Goal: Information Seeking & Learning: Learn about a topic

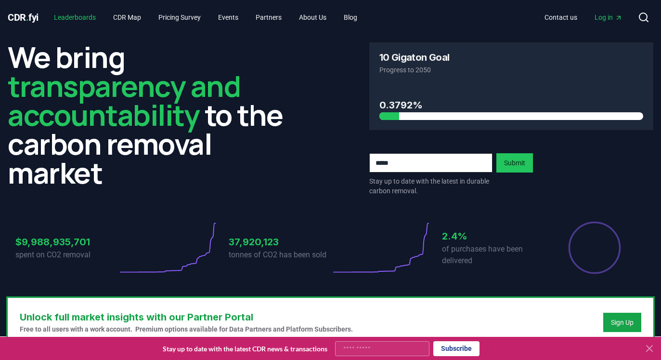
click at [79, 15] on link "Leaderboards" at bounding box center [74, 17] width 57 height 17
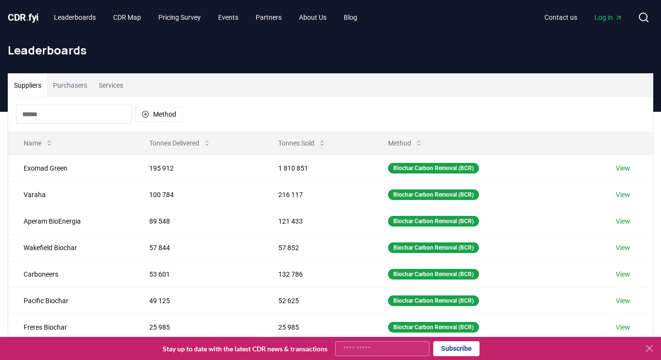
click at [84, 116] on input at bounding box center [74, 114] width 116 height 19
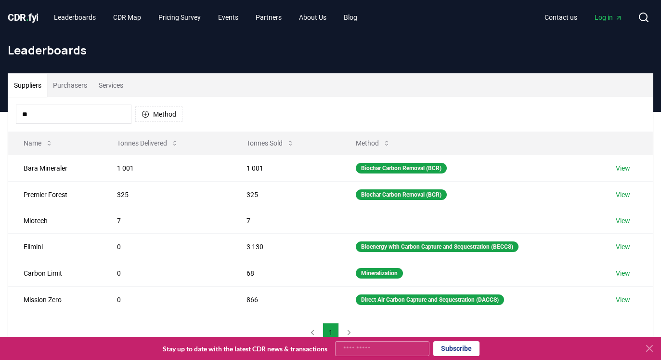
type input "*"
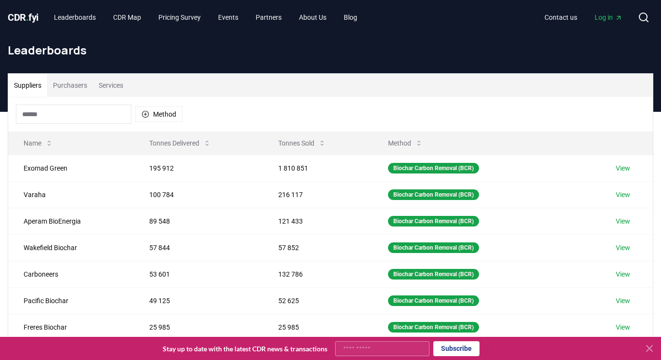
click at [93, 86] on button "Purchasers" at bounding box center [70, 85] width 46 height 23
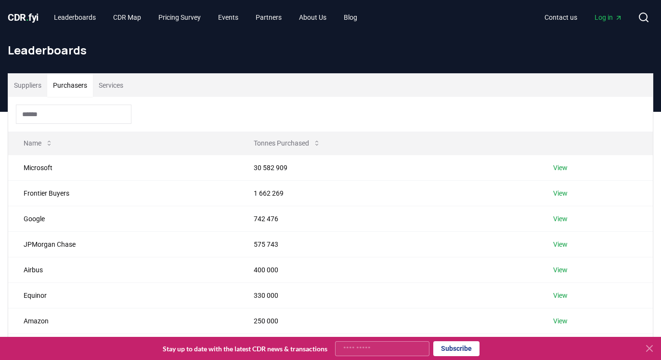
click at [78, 113] on input at bounding box center [74, 114] width 116 height 19
type input "*"
click at [40, 161] on td "Microsoft" at bounding box center [123, 168] width 230 height 26
click at [568, 166] on link "View" at bounding box center [560, 168] width 14 height 10
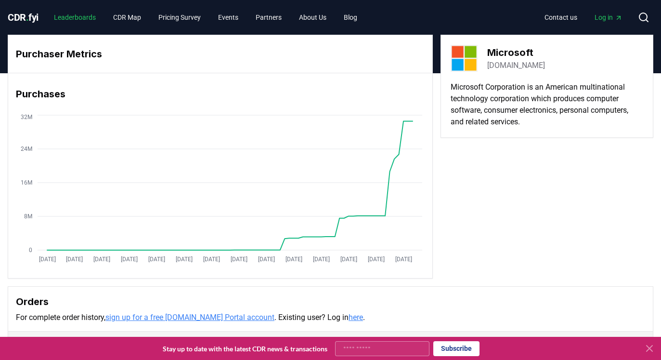
click at [89, 17] on link "Leaderboards" at bounding box center [74, 17] width 57 height 17
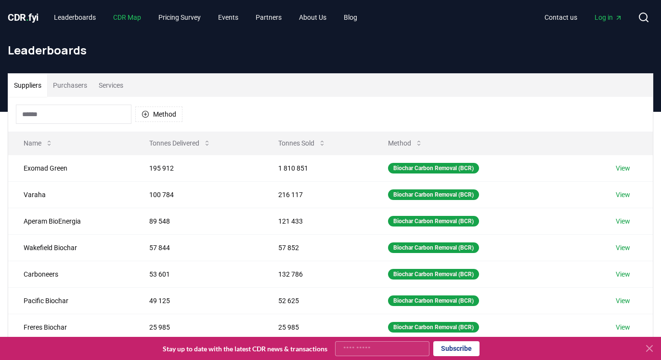
click at [136, 19] on link "CDR Map" at bounding box center [126, 17] width 43 height 17
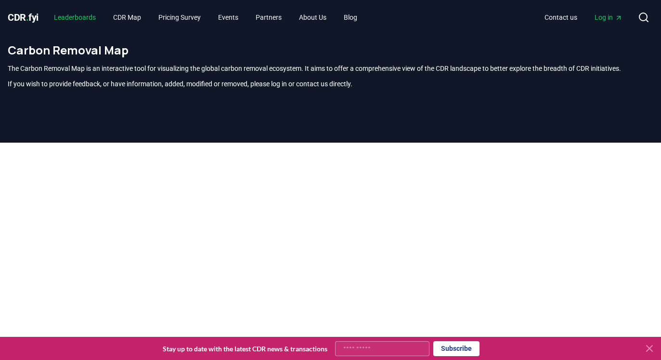
click at [90, 24] on link "Leaderboards" at bounding box center [74, 17] width 57 height 17
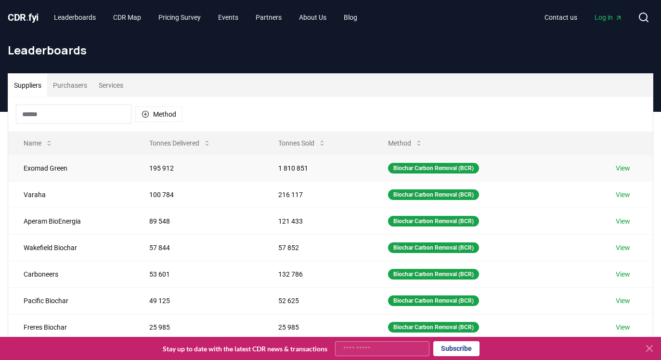
click at [631, 171] on link "View" at bounding box center [623, 168] width 14 height 10
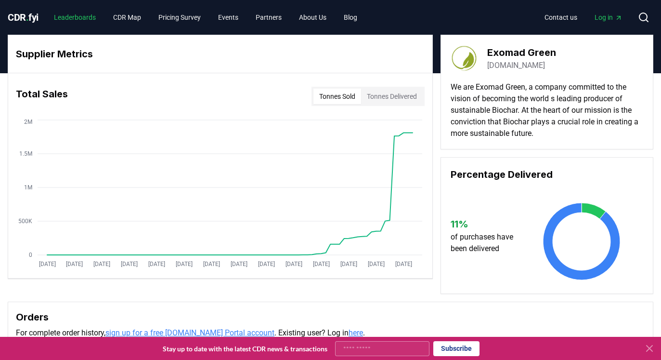
click at [78, 22] on link "Leaderboards" at bounding box center [74, 17] width 57 height 17
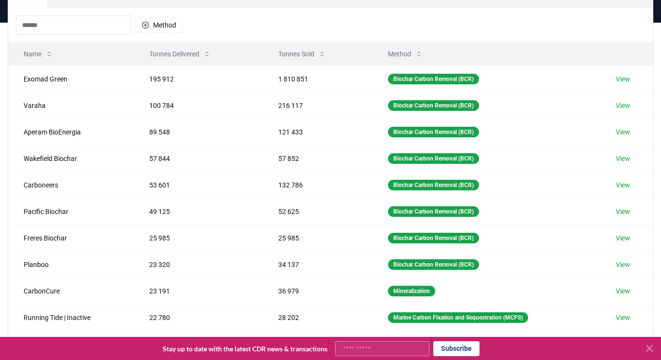
scroll to position [20, 0]
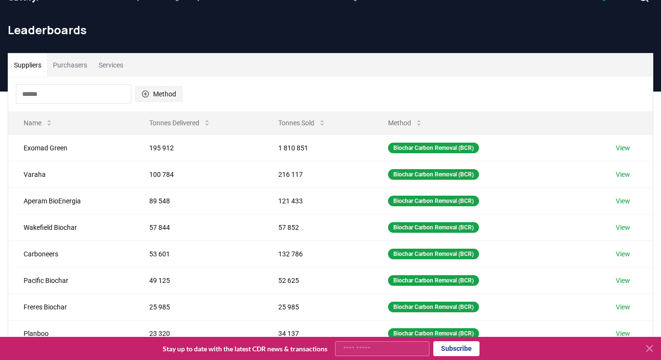
click at [175, 87] on button "Method" at bounding box center [158, 93] width 47 height 15
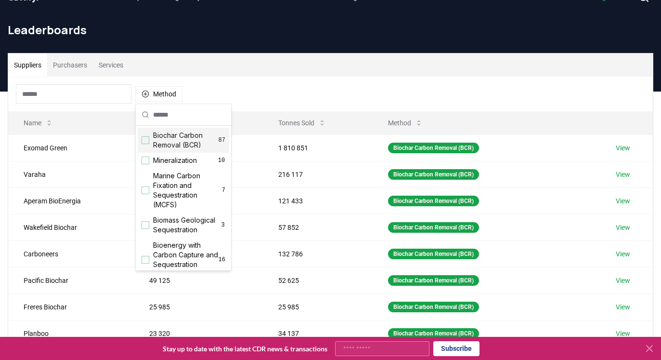
click at [148, 139] on div "Suggestions" at bounding box center [146, 140] width 8 height 8
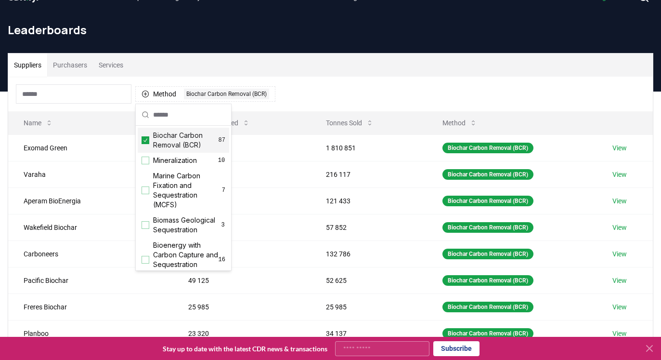
click at [316, 103] on div "Method 1 Biochar Carbon Removal (BCR)" at bounding box center [330, 94] width 645 height 35
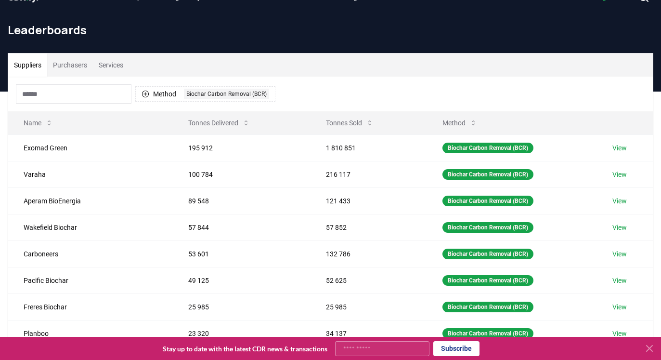
click at [72, 63] on button "Purchasers" at bounding box center [70, 64] width 46 height 23
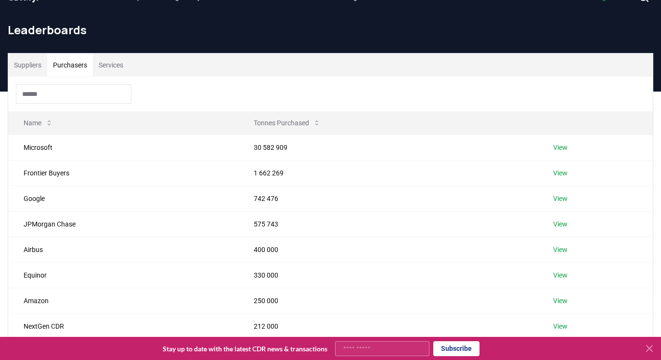
click at [25, 67] on button "Suppliers" at bounding box center [27, 64] width 39 height 23
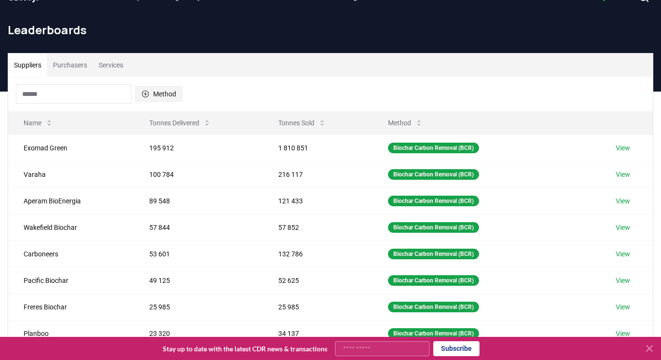
click at [154, 95] on button "Method" at bounding box center [158, 93] width 47 height 15
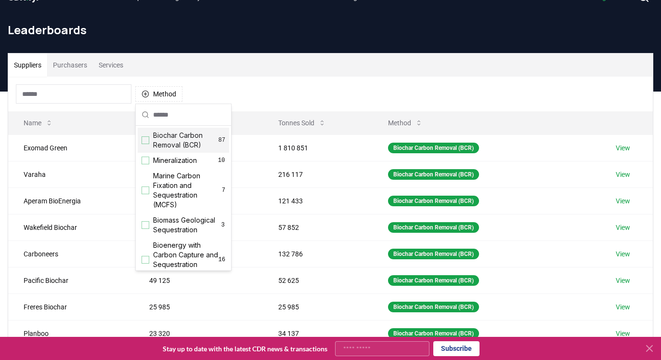
click at [168, 139] on span "Biochar Carbon Removal (BCR)" at bounding box center [186, 140] width 66 height 19
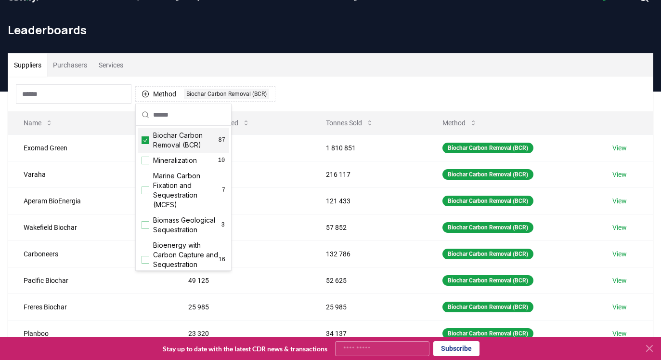
click at [288, 108] on div "Method 1 Biochar Carbon Removal (BCR)" at bounding box center [330, 94] width 645 height 35
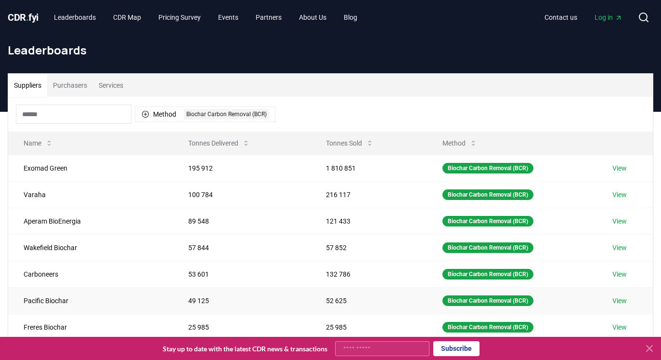
scroll to position [27, 0]
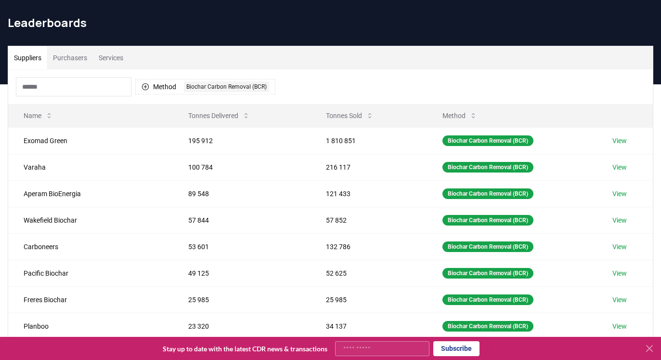
click at [93, 55] on button "Purchasers" at bounding box center [70, 57] width 46 height 23
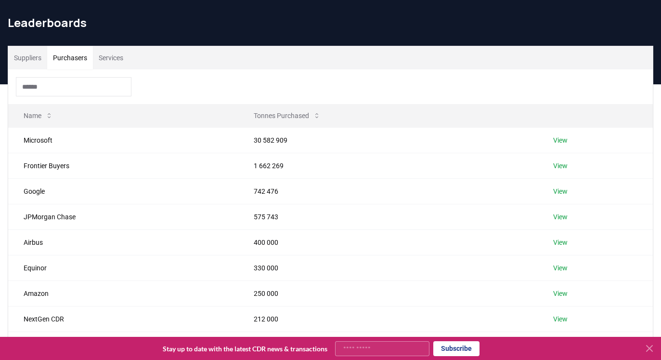
click at [40, 58] on button "Suppliers" at bounding box center [27, 57] width 39 height 23
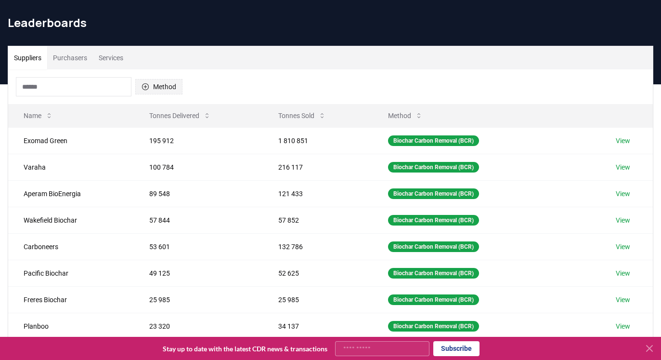
click at [155, 88] on button "Method" at bounding box center [158, 86] width 47 height 15
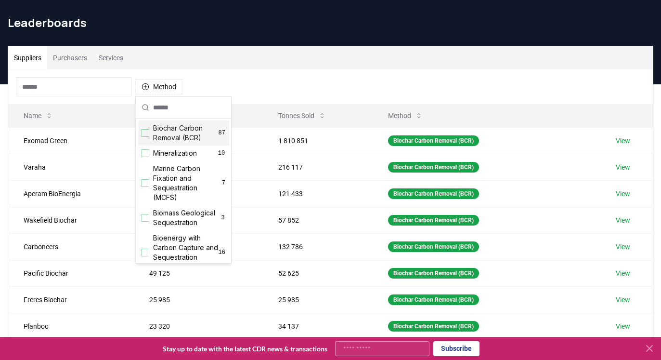
click at [172, 129] on span "Biochar Carbon Removal (BCR)" at bounding box center [186, 132] width 66 height 19
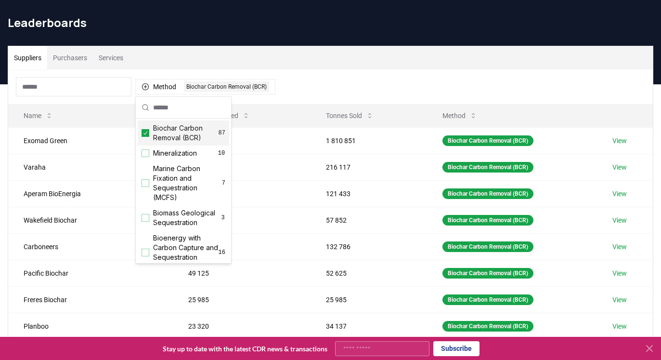
click at [319, 83] on div "Method 1 Biochar Carbon Removal (BCR)" at bounding box center [330, 86] width 645 height 35
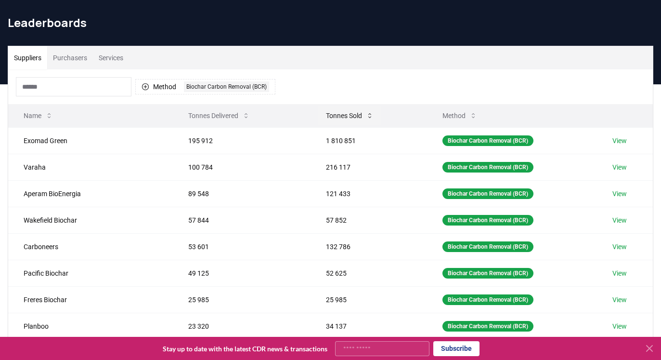
click at [359, 119] on button "Tonnes Sold" at bounding box center [349, 115] width 63 height 19
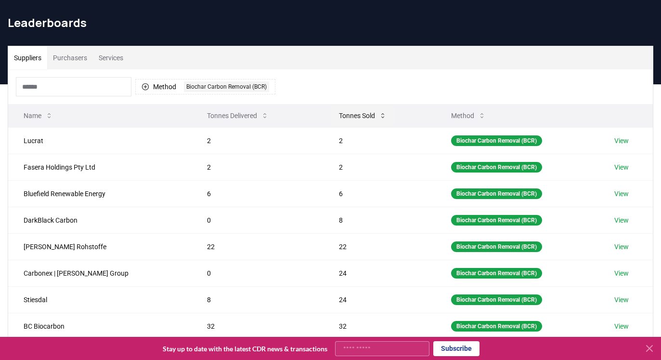
click at [359, 119] on button "Tonnes Sold" at bounding box center [362, 115] width 63 height 19
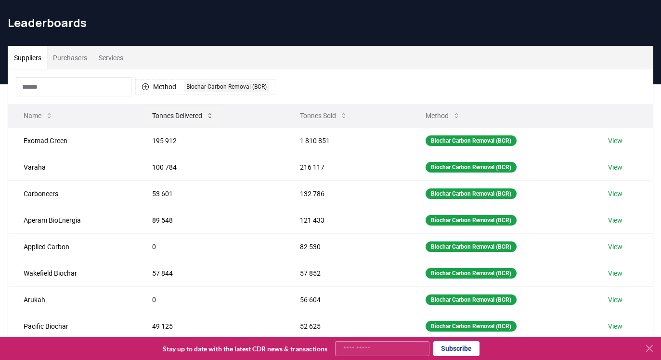
click at [212, 119] on icon at bounding box center [210, 116] width 8 height 8
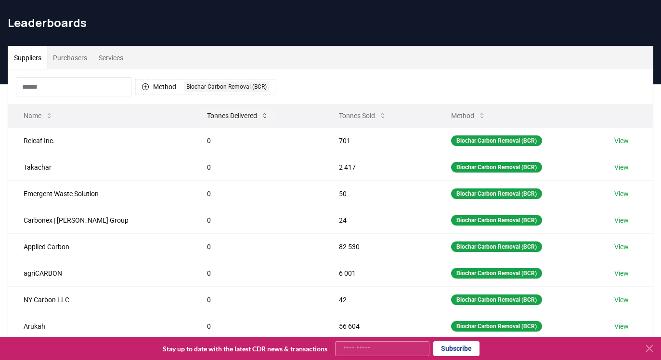
click at [212, 119] on button "Tonnes Delivered" at bounding box center [237, 115] width 77 height 19
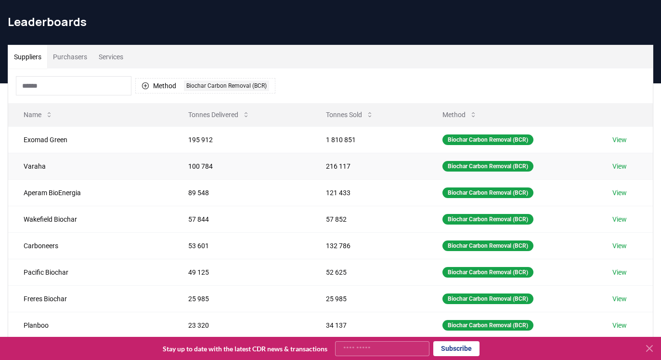
scroll to position [21, 0]
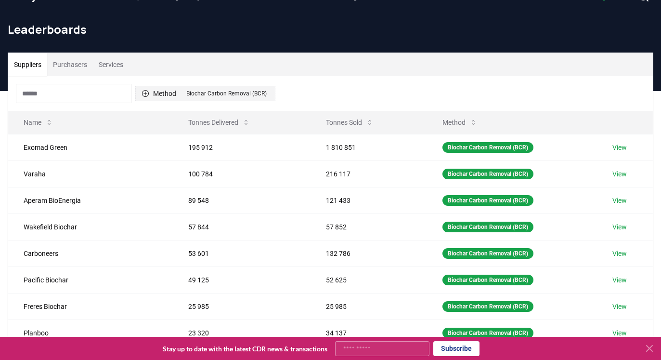
click at [147, 92] on icon "button" at bounding box center [146, 94] width 8 height 8
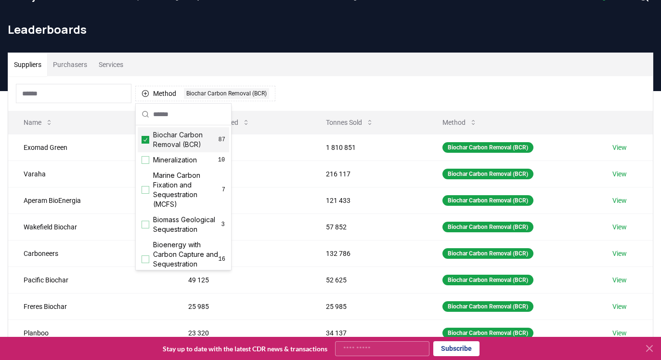
click at [146, 136] on icon "Suggestions" at bounding box center [145, 140] width 7 height 8
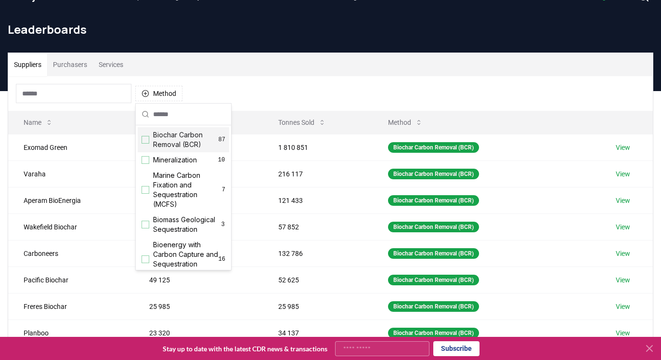
click at [354, 89] on div "Method" at bounding box center [330, 93] width 645 height 35
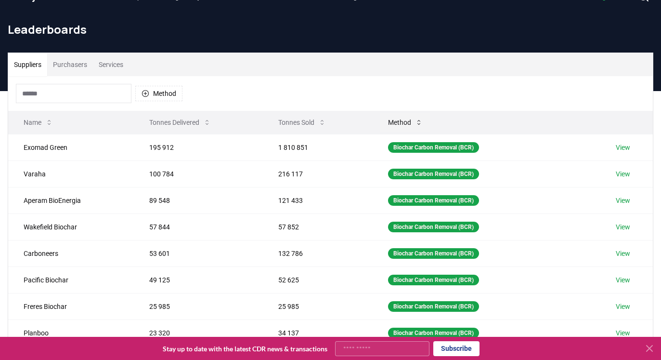
click at [410, 126] on button "Method" at bounding box center [406, 122] width 50 height 19
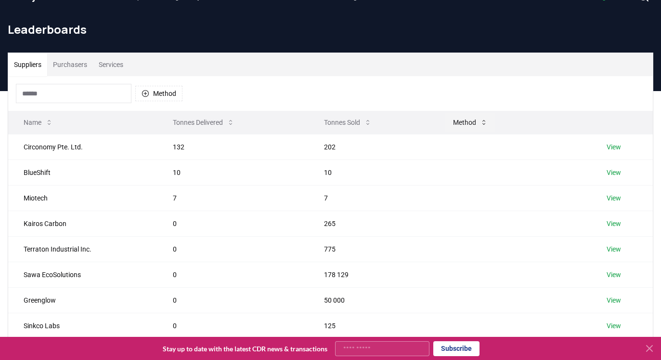
click at [459, 126] on button "Method" at bounding box center [471, 122] width 50 height 19
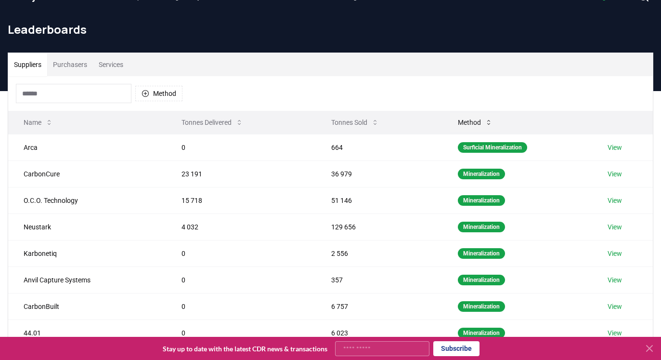
click at [459, 126] on button "Method" at bounding box center [475, 122] width 50 height 19
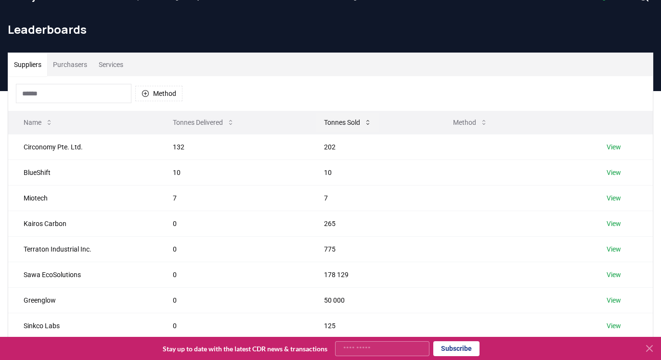
click at [350, 124] on button "Tonnes Sold" at bounding box center [347, 122] width 63 height 19
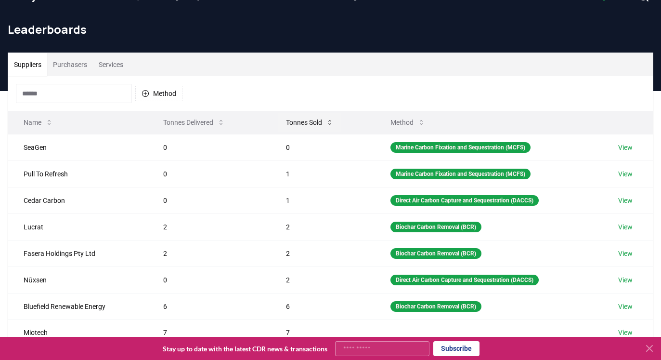
click at [278, 122] on button "Tonnes Sold" at bounding box center [309, 122] width 63 height 19
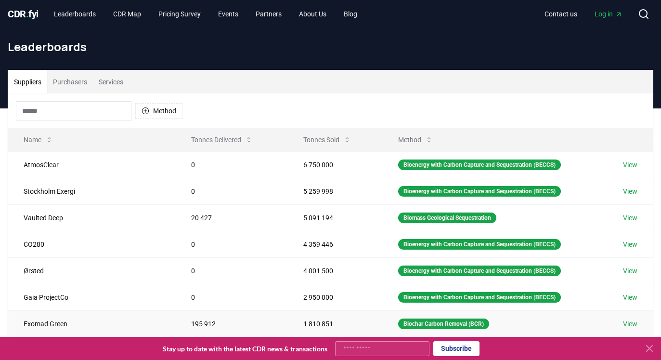
scroll to position [0, 0]
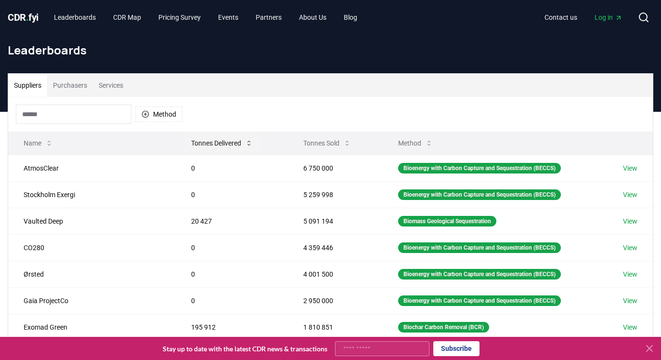
click at [221, 145] on button "Tonnes Delivered" at bounding box center [222, 142] width 77 height 19
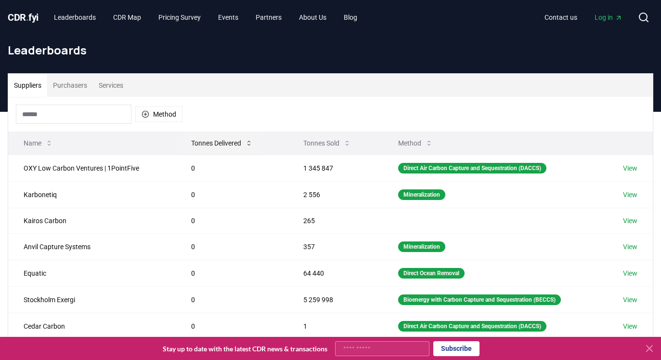
click at [221, 145] on button "Tonnes Delivered" at bounding box center [222, 142] width 77 height 19
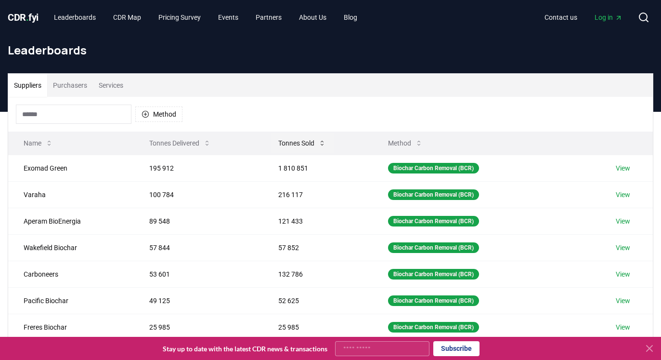
click at [303, 145] on button "Tonnes Sold" at bounding box center [302, 142] width 63 height 19
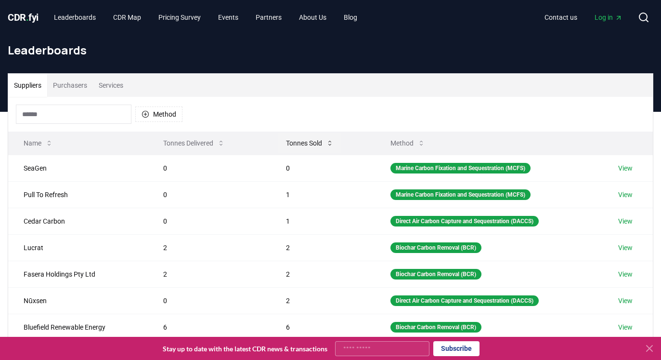
click at [303, 145] on button "Tonnes Sold" at bounding box center [309, 142] width 63 height 19
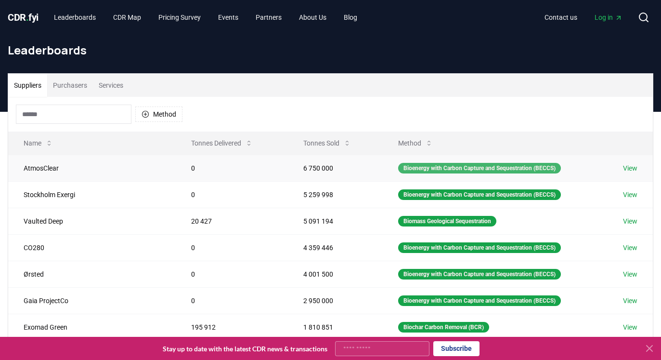
click at [411, 170] on div "Bioenergy with Carbon Capture and Sequestration (BECCS)" at bounding box center [479, 168] width 163 height 11
copy div "Bioenergy with Carbon Capture and Sequestration (BECCS)"
click at [224, 146] on button "Tonnes Delivered" at bounding box center [222, 142] width 77 height 19
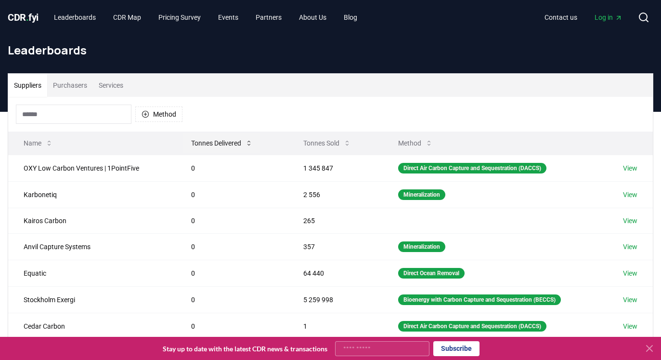
click at [224, 146] on button "Tonnes Delivered" at bounding box center [222, 142] width 77 height 19
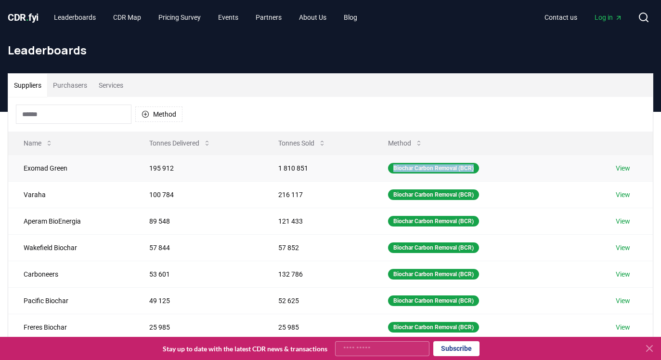
drag, startPoint x: 390, startPoint y: 168, endPoint x: 510, endPoint y: 168, distance: 119.9
click at [510, 168] on td "Biochar Carbon Removal (BCR)" at bounding box center [487, 168] width 228 height 26
copy div "Biochar Carbon Removal (BCR)"
